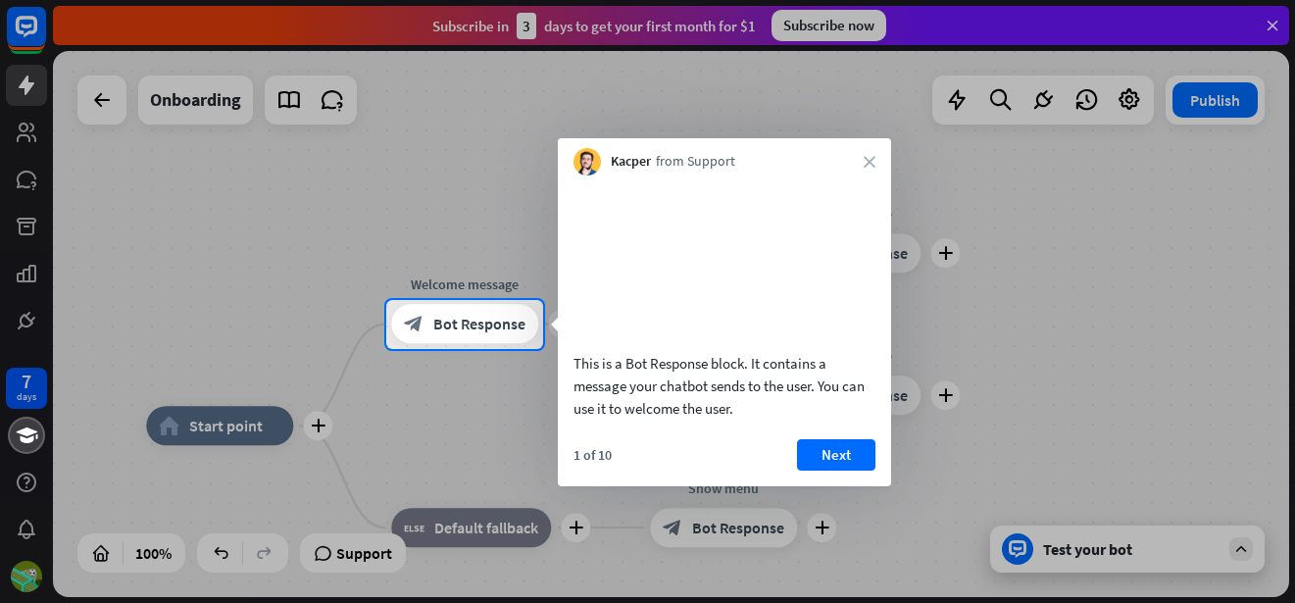
click at [1266, 22] on div at bounding box center [647, 150] width 1295 height 300
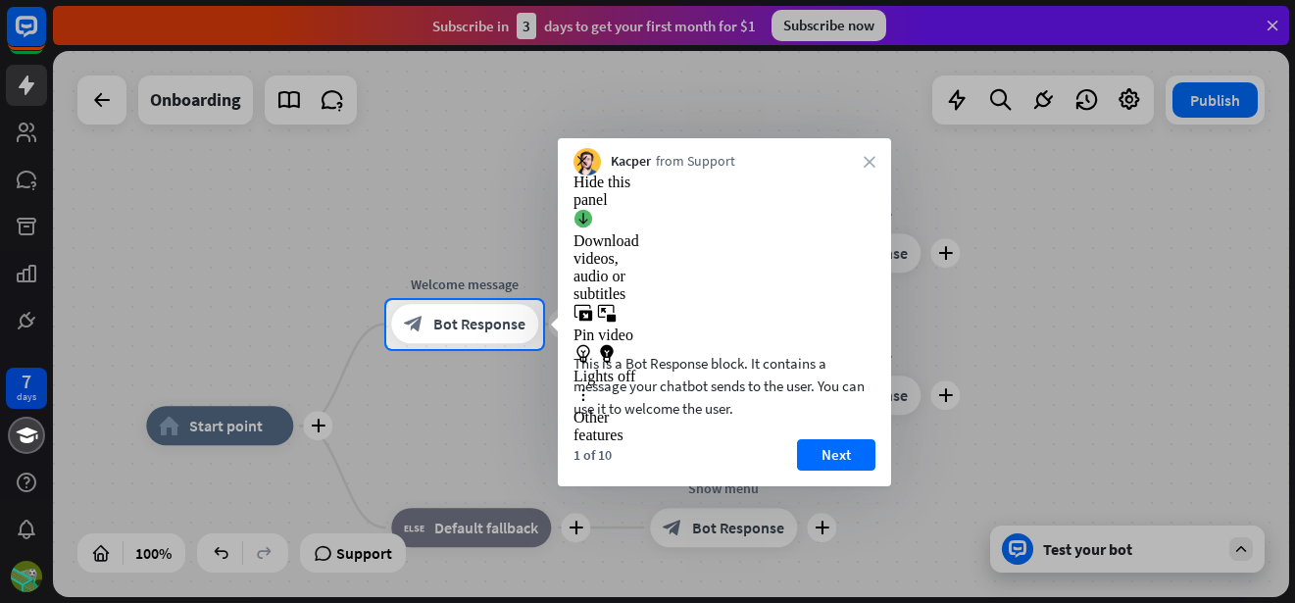
click at [823, 273] on video at bounding box center [724, 260] width 302 height 151
click at [842, 471] on button "Next" at bounding box center [836, 454] width 78 height 31
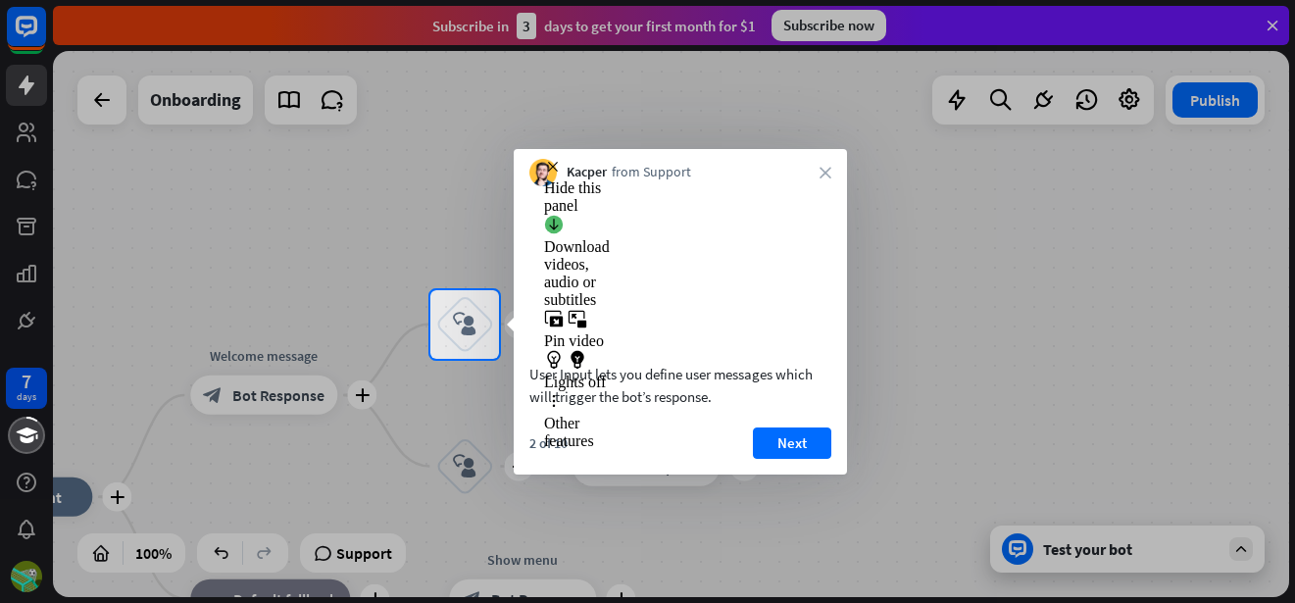
click at [835, 451] on div "2 of 10 Next" at bounding box center [680, 450] width 333 height 47
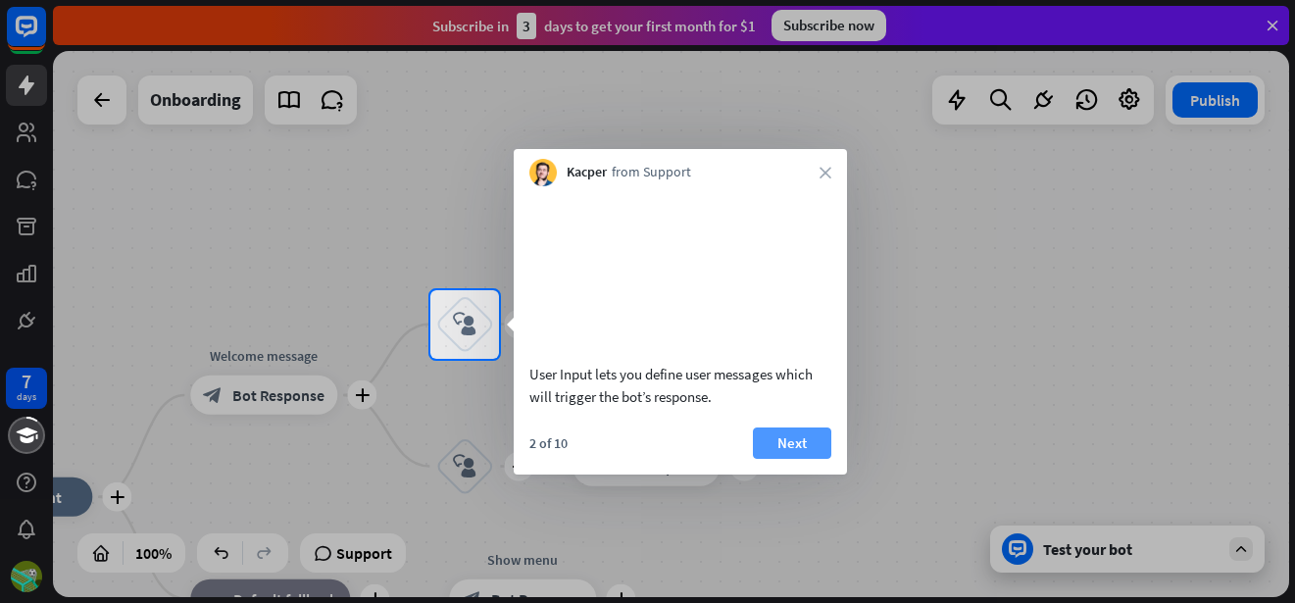
click at [810, 459] on button "Next" at bounding box center [792, 442] width 78 height 31
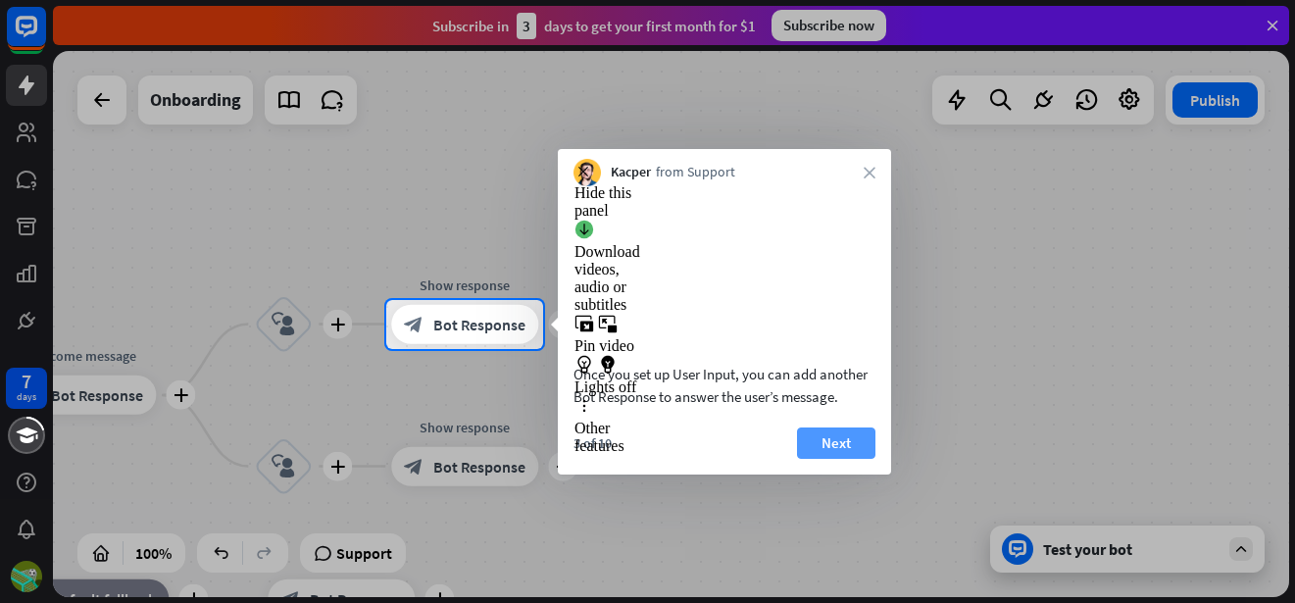
click at [839, 459] on button "Next" at bounding box center [836, 442] width 78 height 31
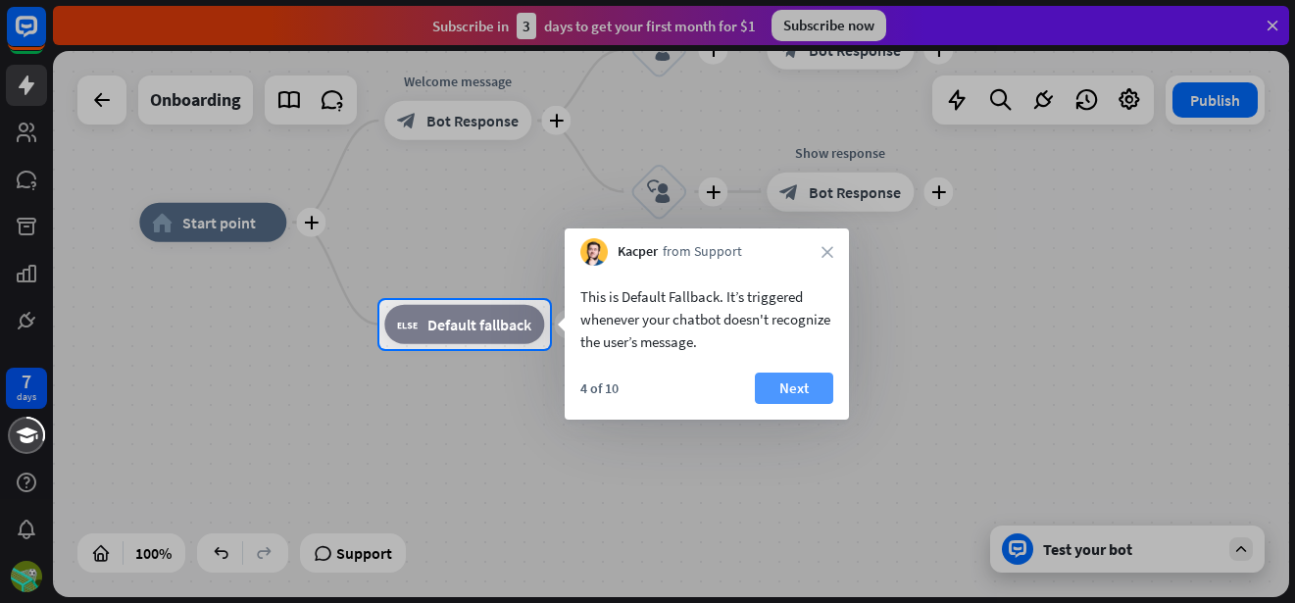
click at [823, 385] on button "Next" at bounding box center [794, 388] width 78 height 31
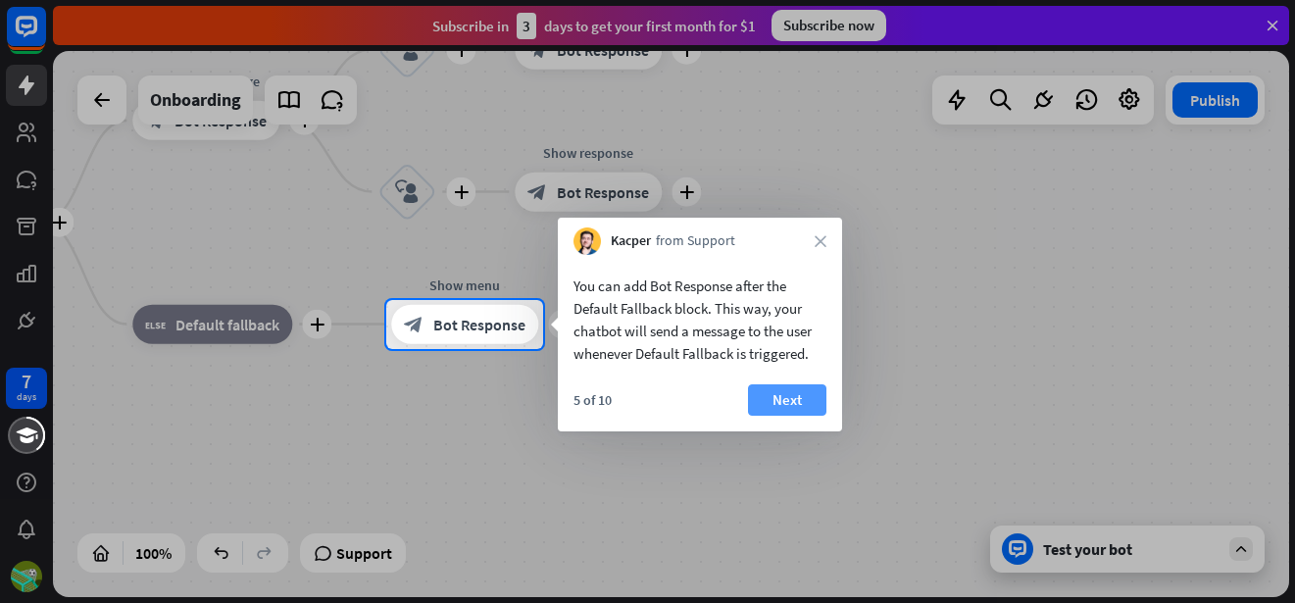
click at [760, 401] on button "Next" at bounding box center [787, 399] width 78 height 31
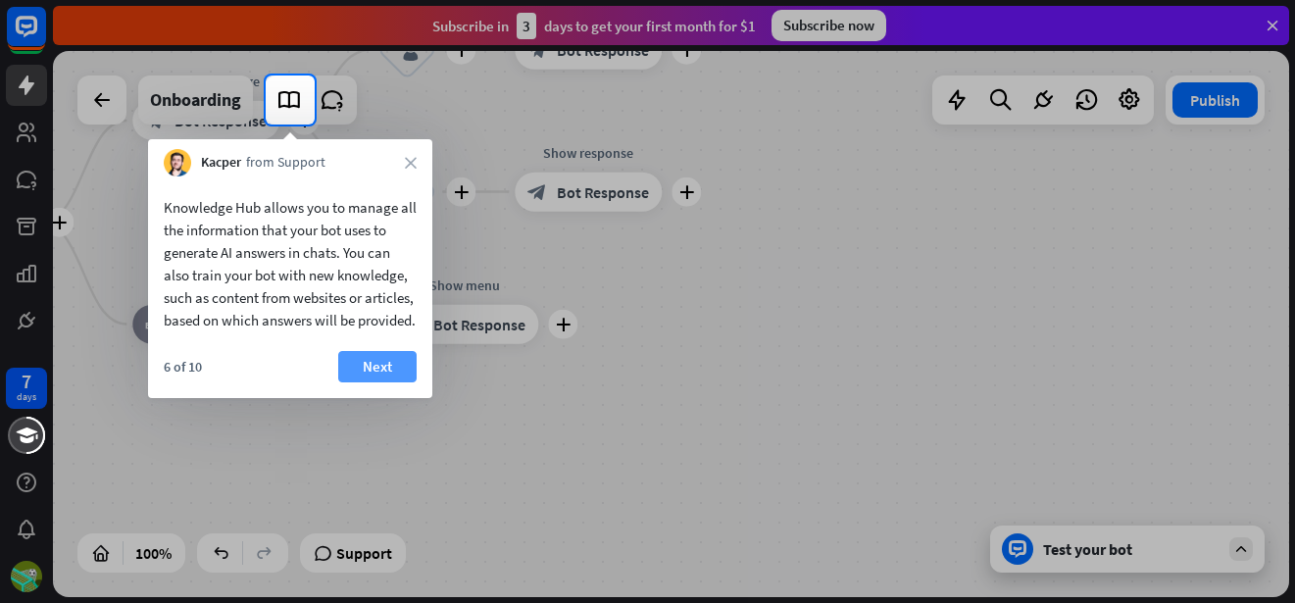
click at [347, 382] on button "Next" at bounding box center [377, 366] width 78 height 31
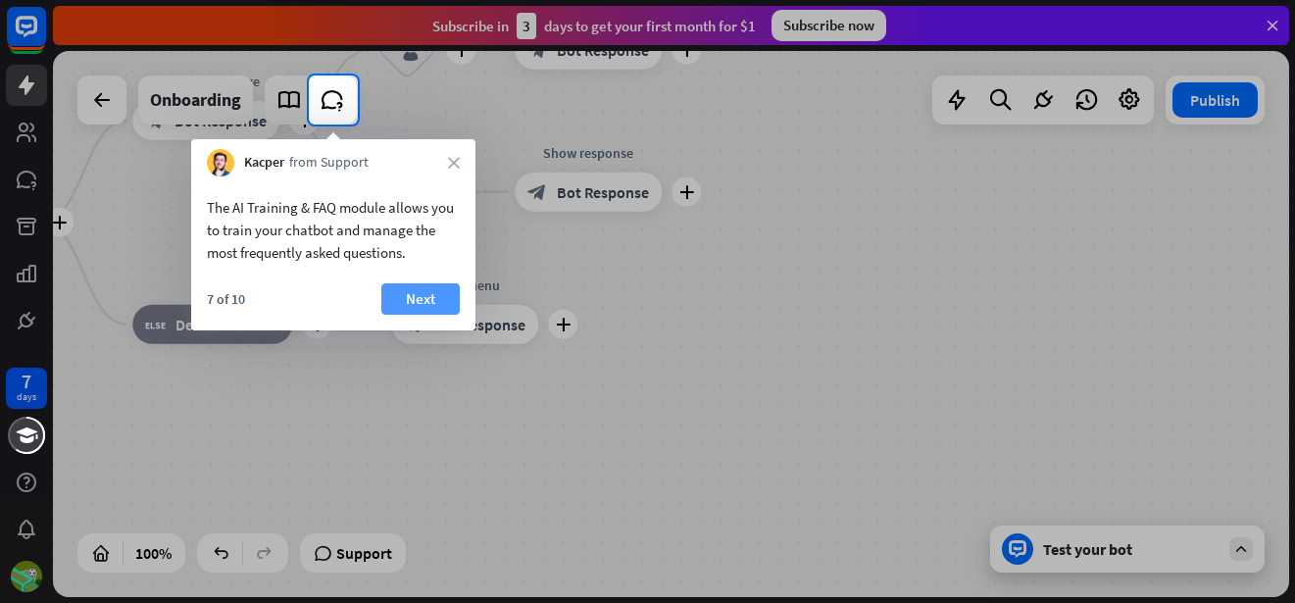
click at [402, 302] on button "Next" at bounding box center [420, 298] width 78 height 31
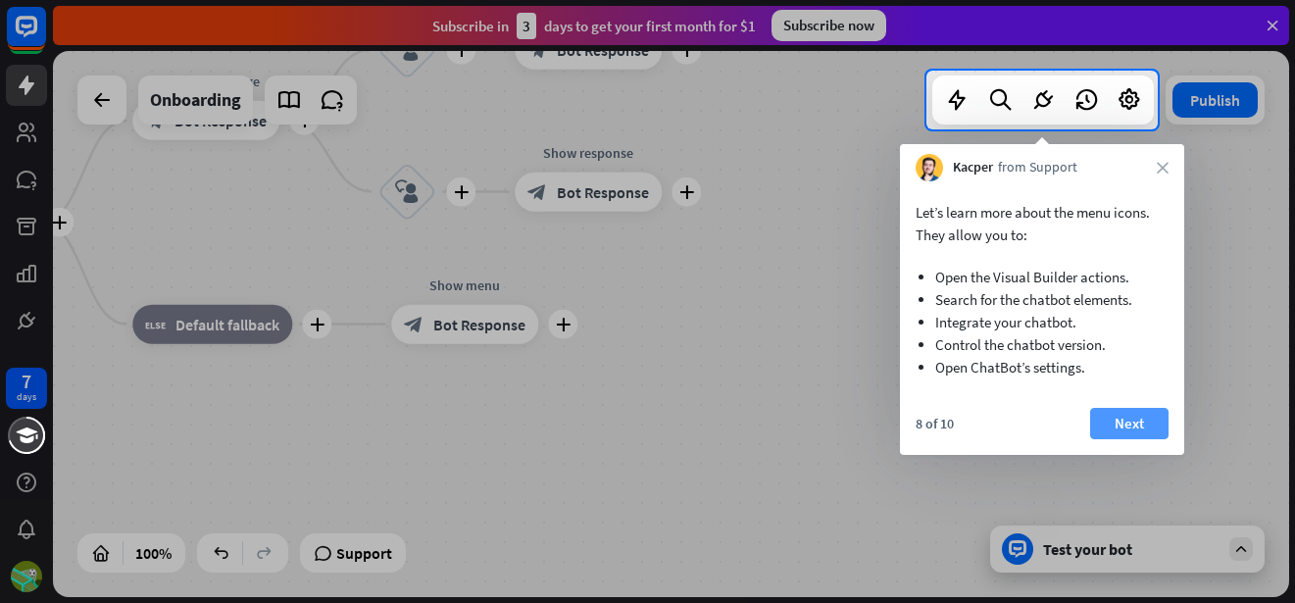
click at [1095, 424] on button "Next" at bounding box center [1129, 423] width 78 height 31
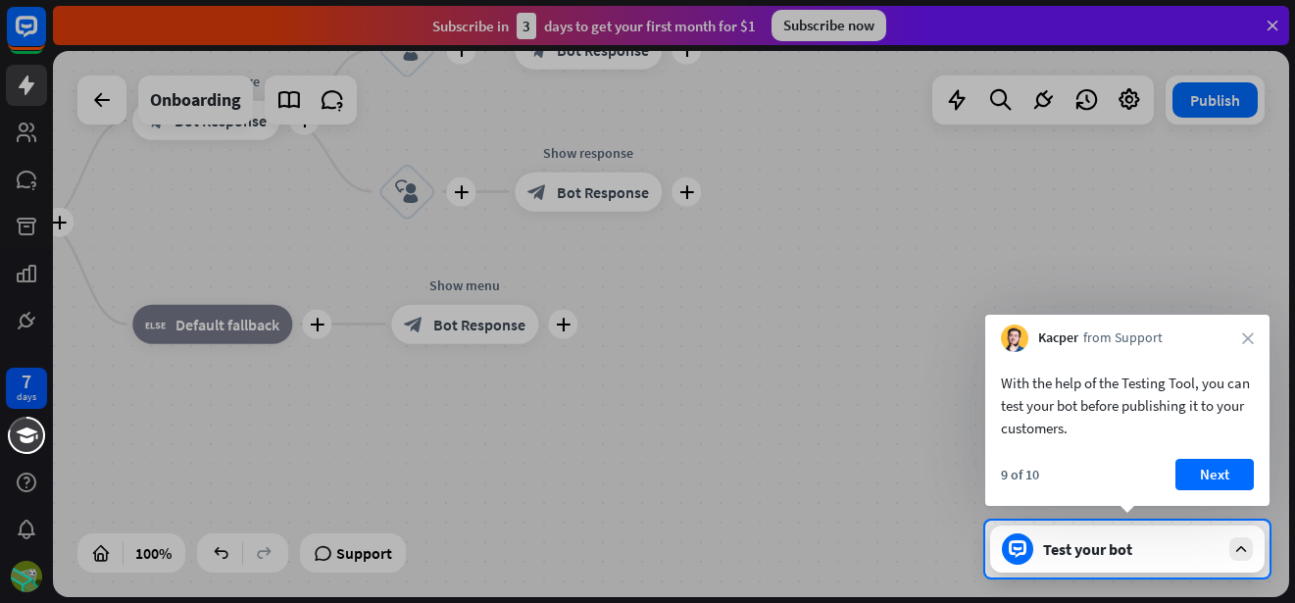
click at [1246, 492] on div "9 of 10 Next" at bounding box center [1127, 482] width 284 height 47
click at [1233, 485] on button "Next" at bounding box center [1214, 474] width 78 height 31
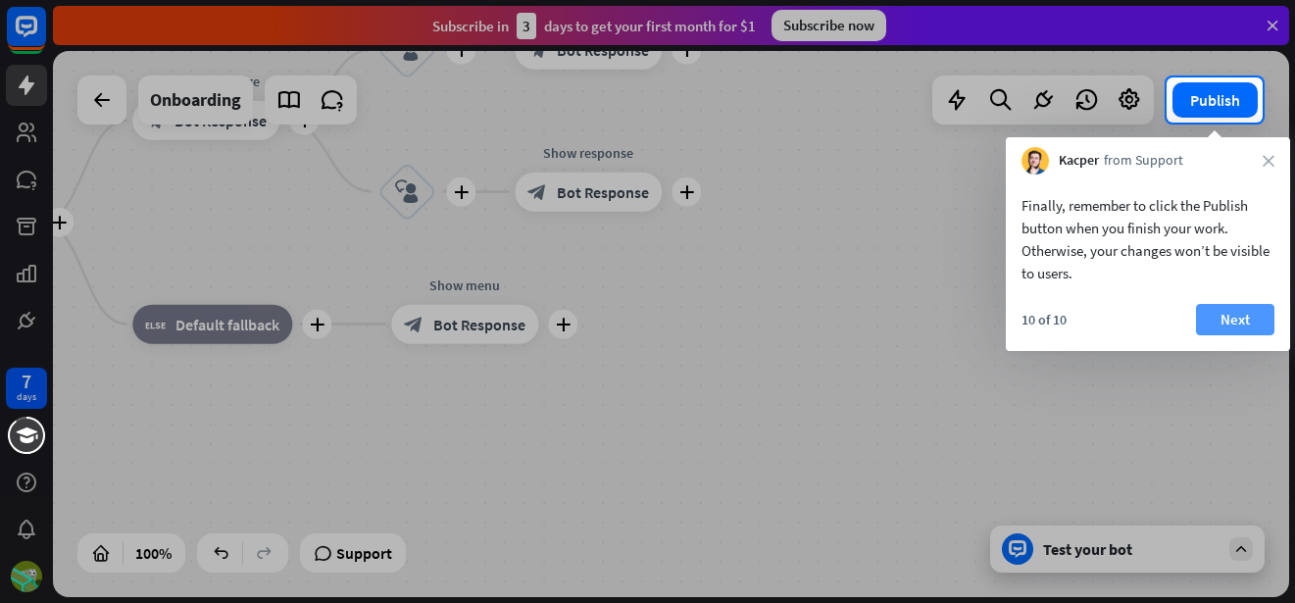
click at [1226, 323] on button "Next" at bounding box center [1235, 319] width 78 height 31
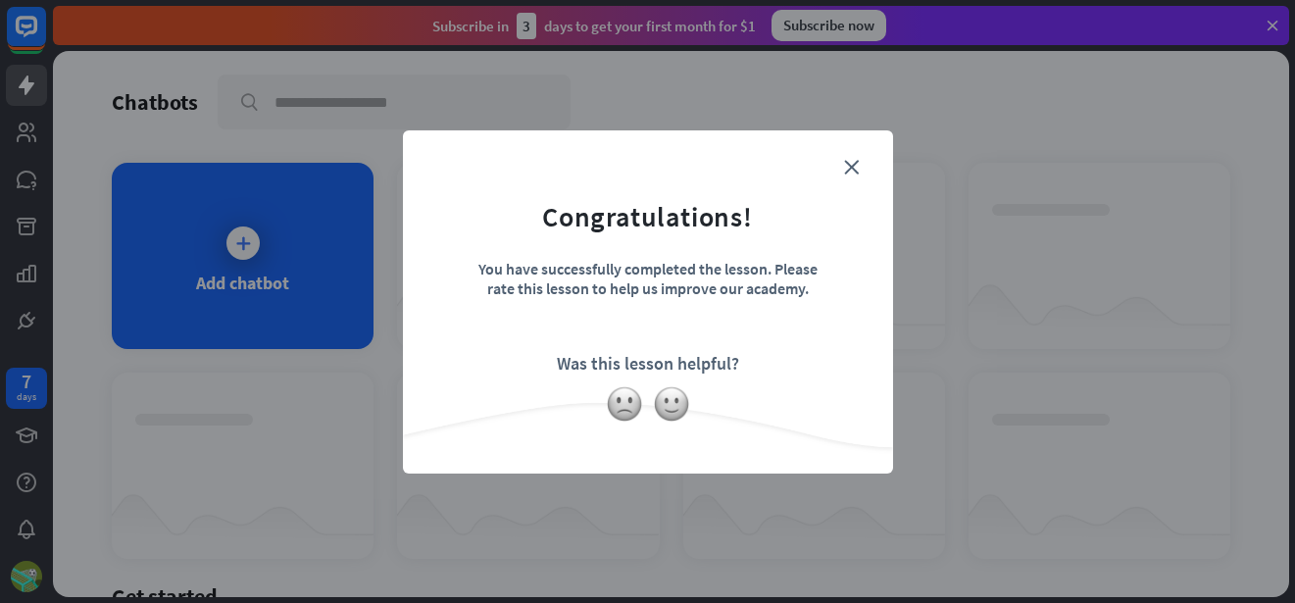
click at [765, 305] on div "You have successfully completed the lesson. Please rate this lesson to help us …" at bounding box center [647, 293] width 343 height 69
click at [914, 191] on div "close Congratulations! You have successfully completed the lesson. Please rate …" at bounding box center [647, 301] width 1295 height 603
click at [854, 169] on icon "close" at bounding box center [851, 167] width 15 height 15
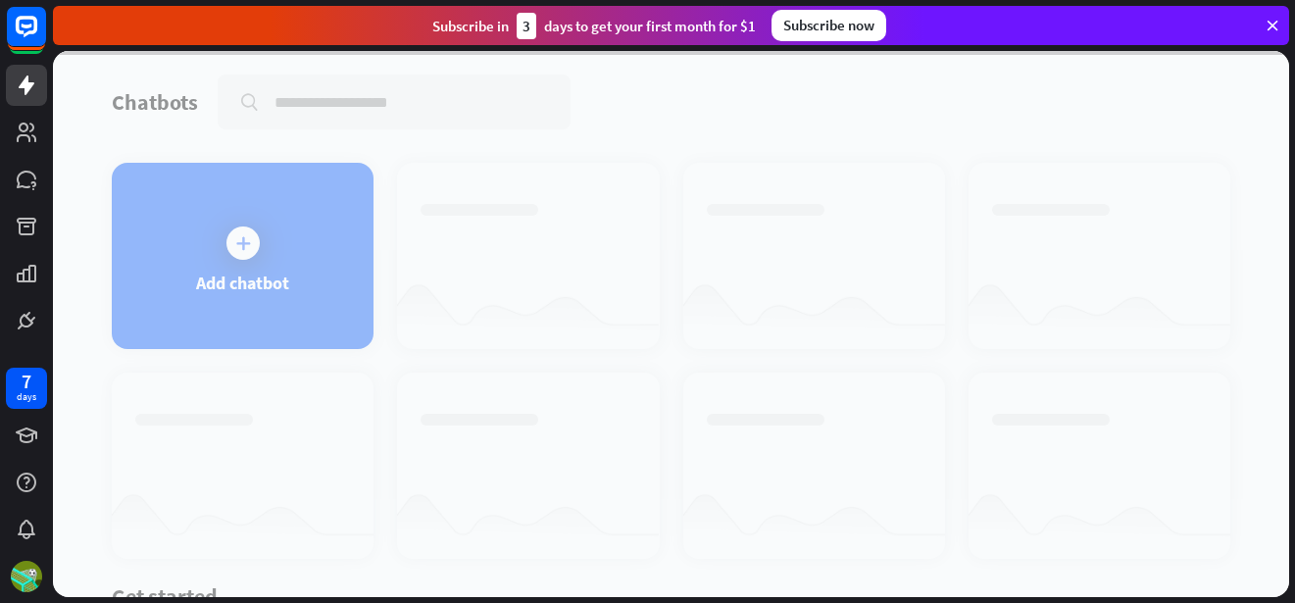
click at [300, 276] on div at bounding box center [671, 324] width 1236 height 546
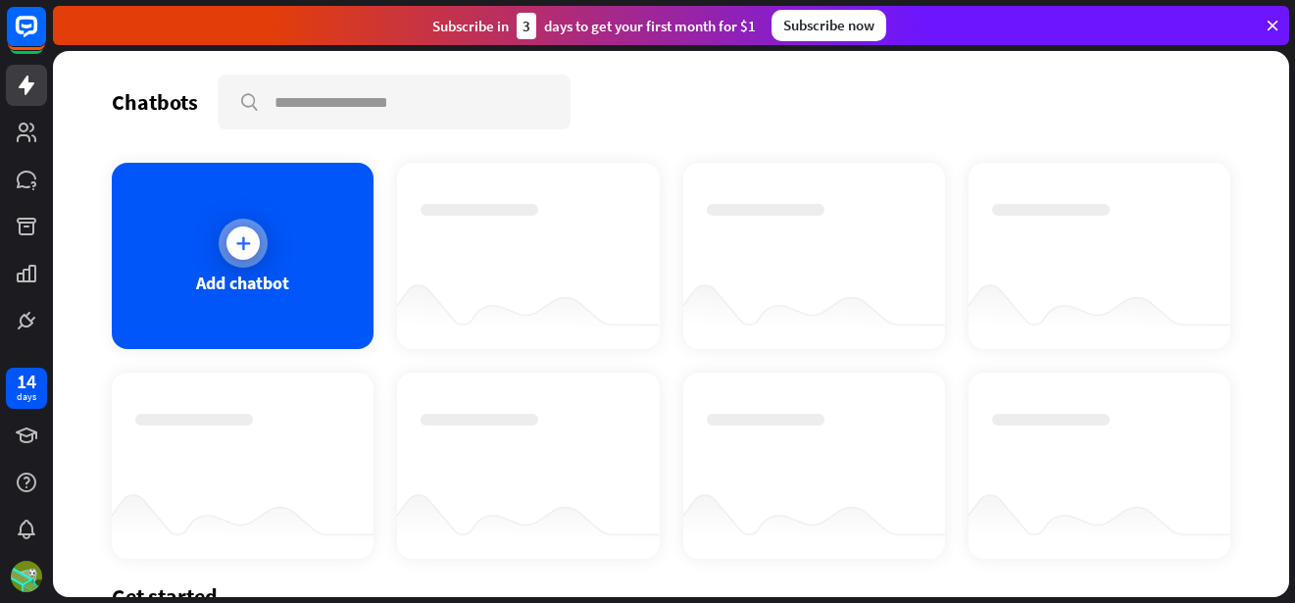
click at [293, 244] on div "Add chatbot" at bounding box center [243, 256] width 262 height 186
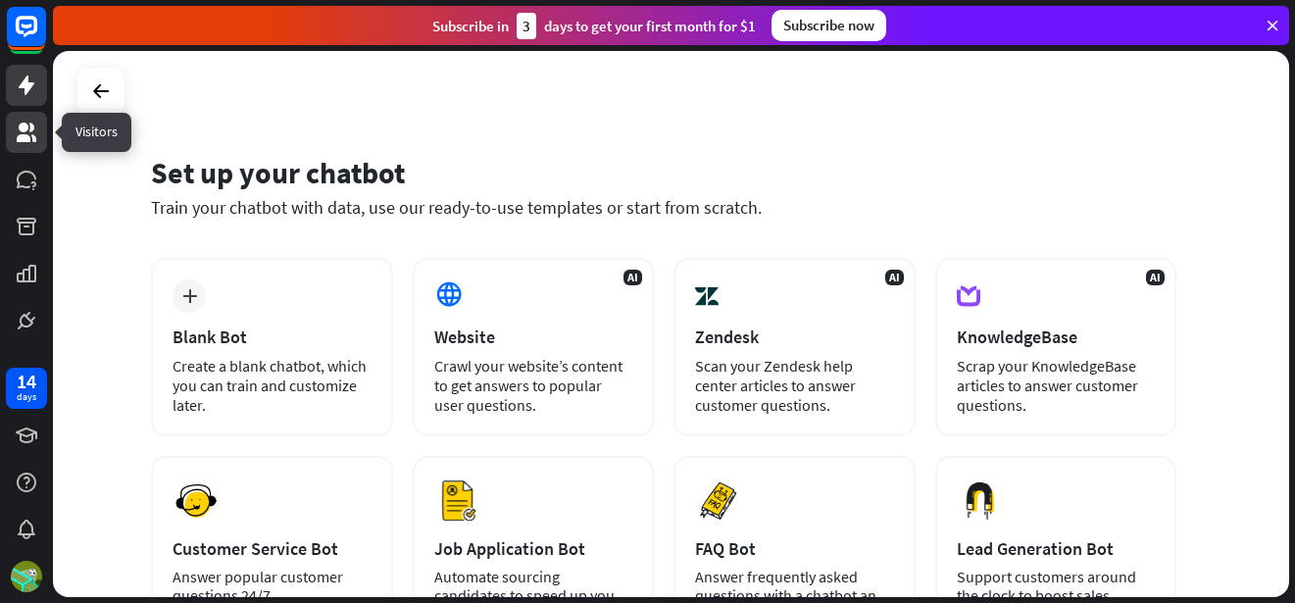
click at [22, 148] on link at bounding box center [26, 132] width 41 height 41
